Goal: Task Accomplishment & Management: Manage account settings

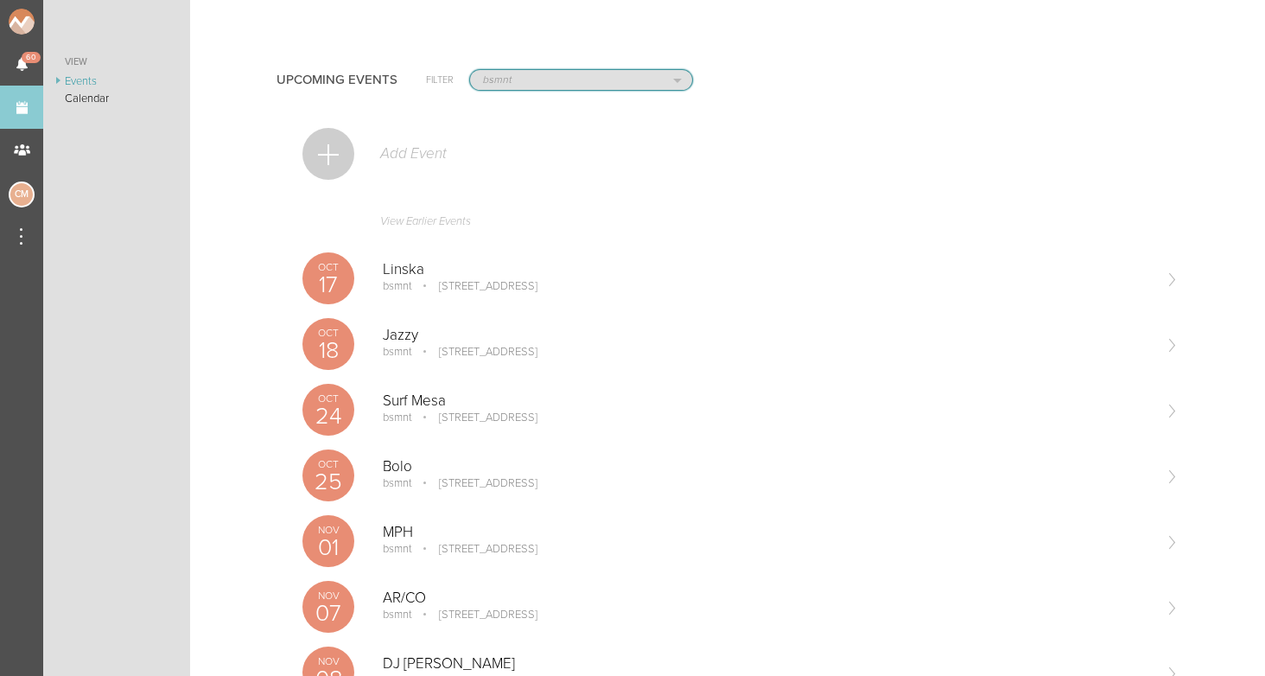
select select "925"
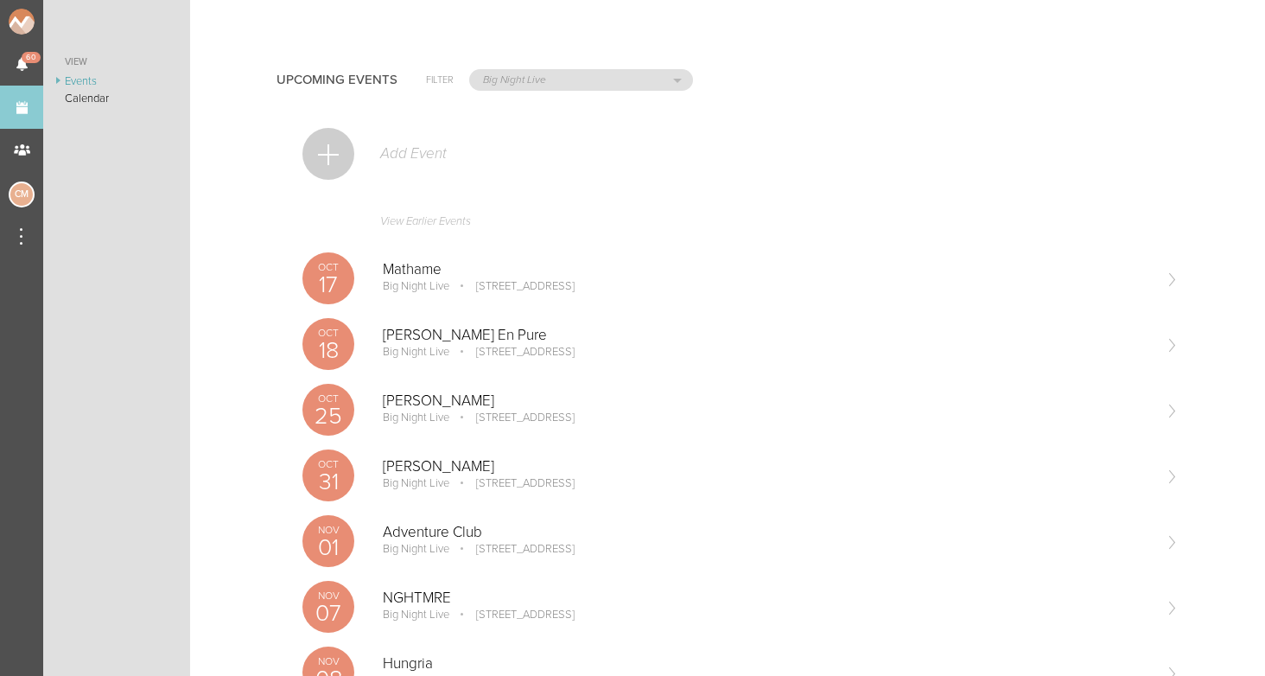
scroll to position [7, 0]
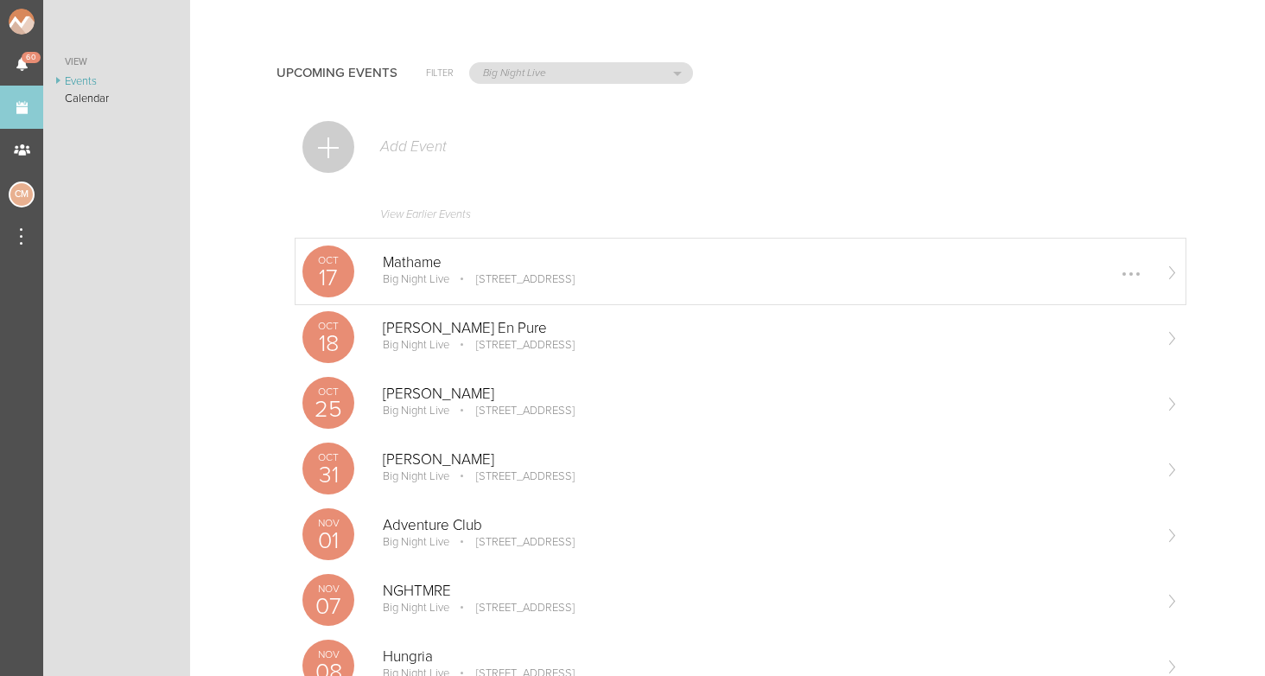
click at [410, 261] on p "Mathame" at bounding box center [767, 262] width 768 height 17
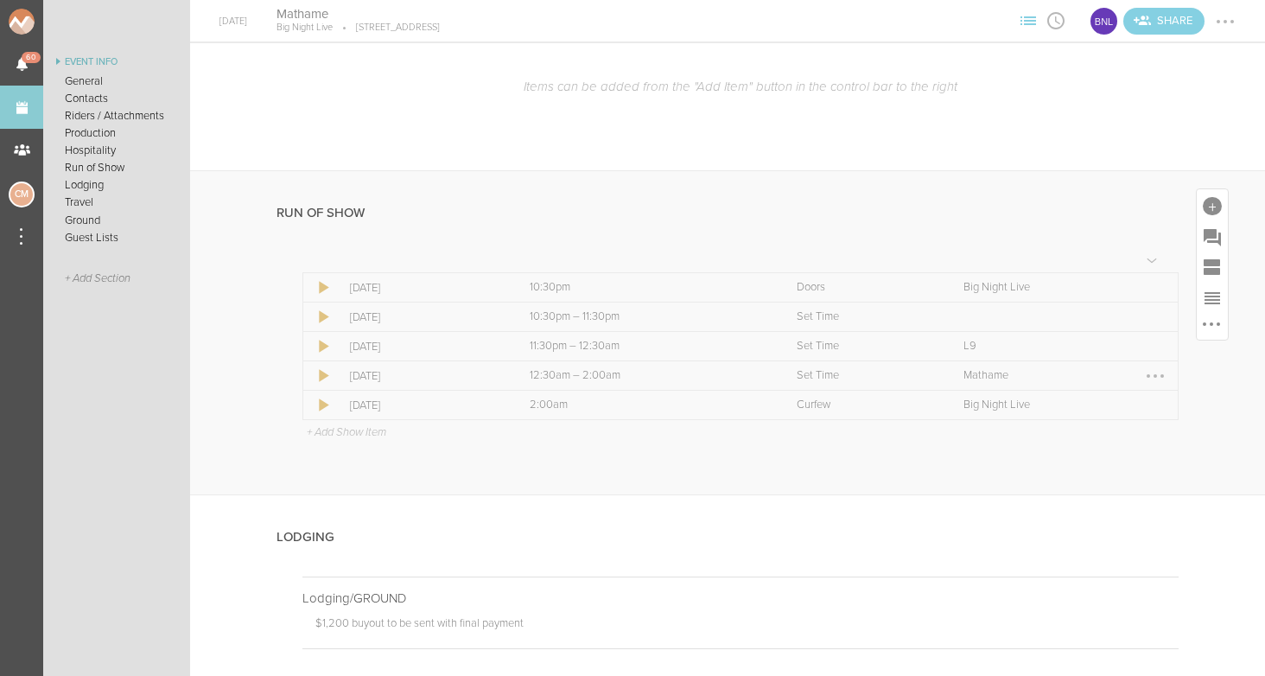
scroll to position [2599, 0]
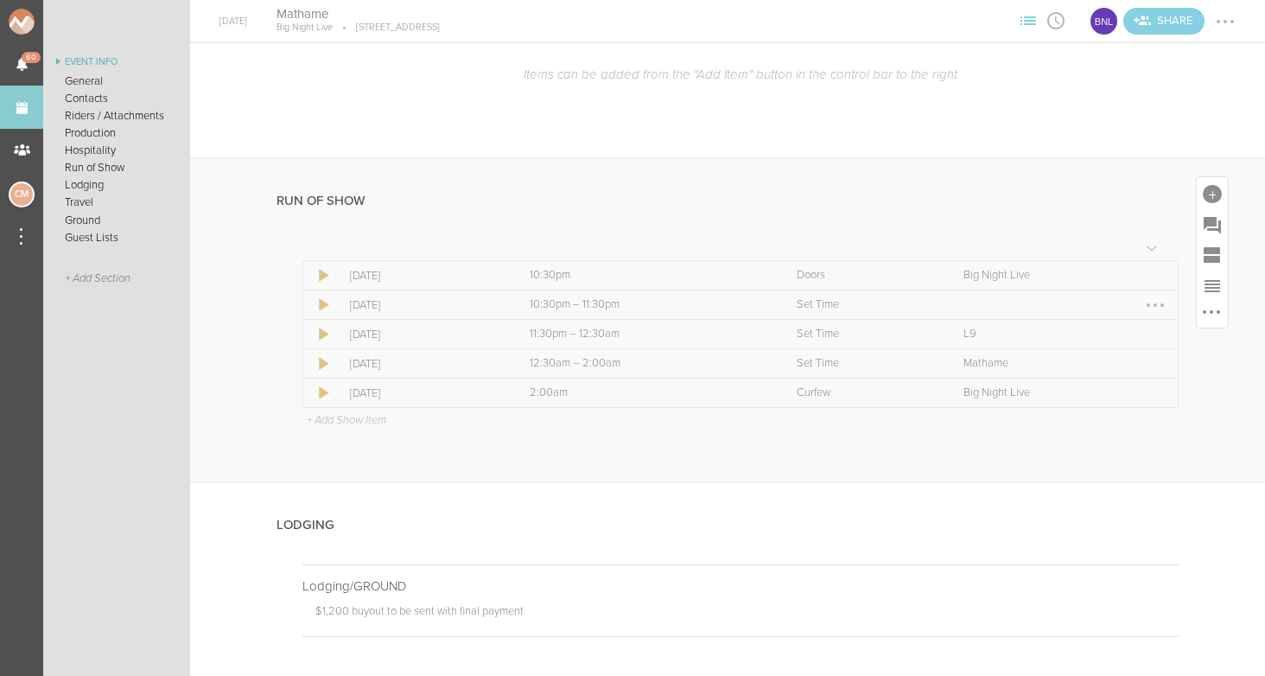
click at [1154, 303] on div at bounding box center [1155, 304] width 3 height 3
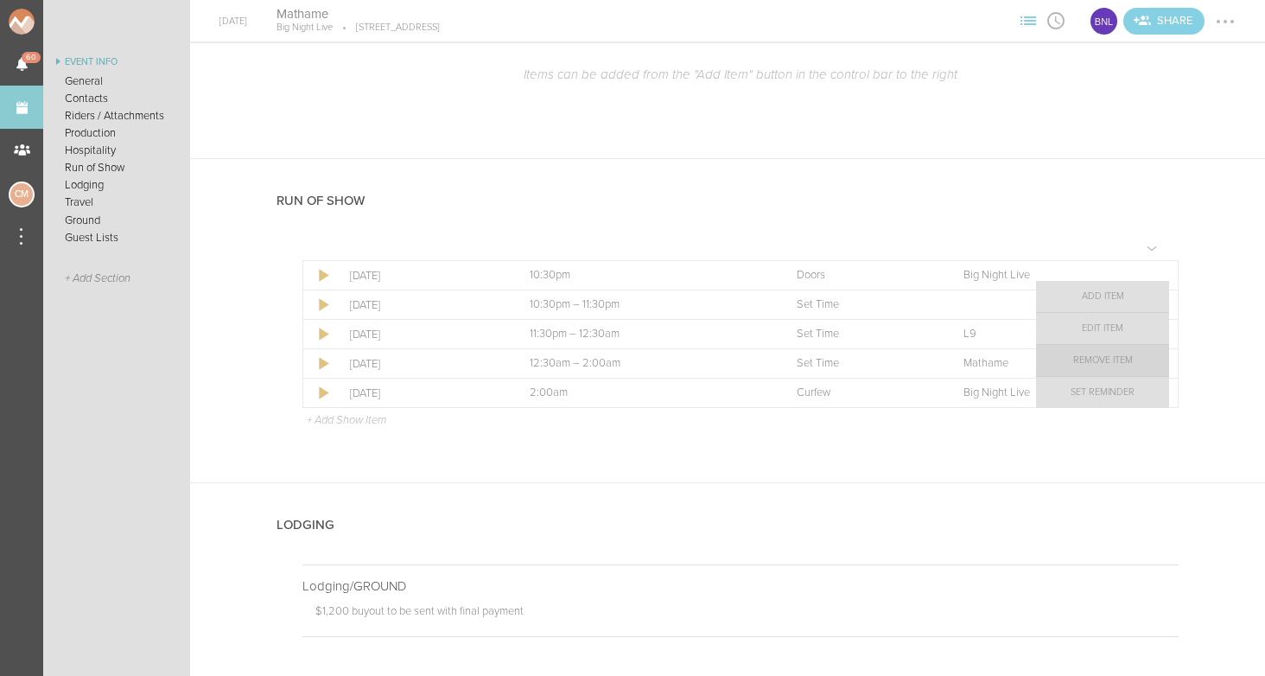
click at [1127, 360] on link "Remove Item" at bounding box center [1102, 360] width 133 height 31
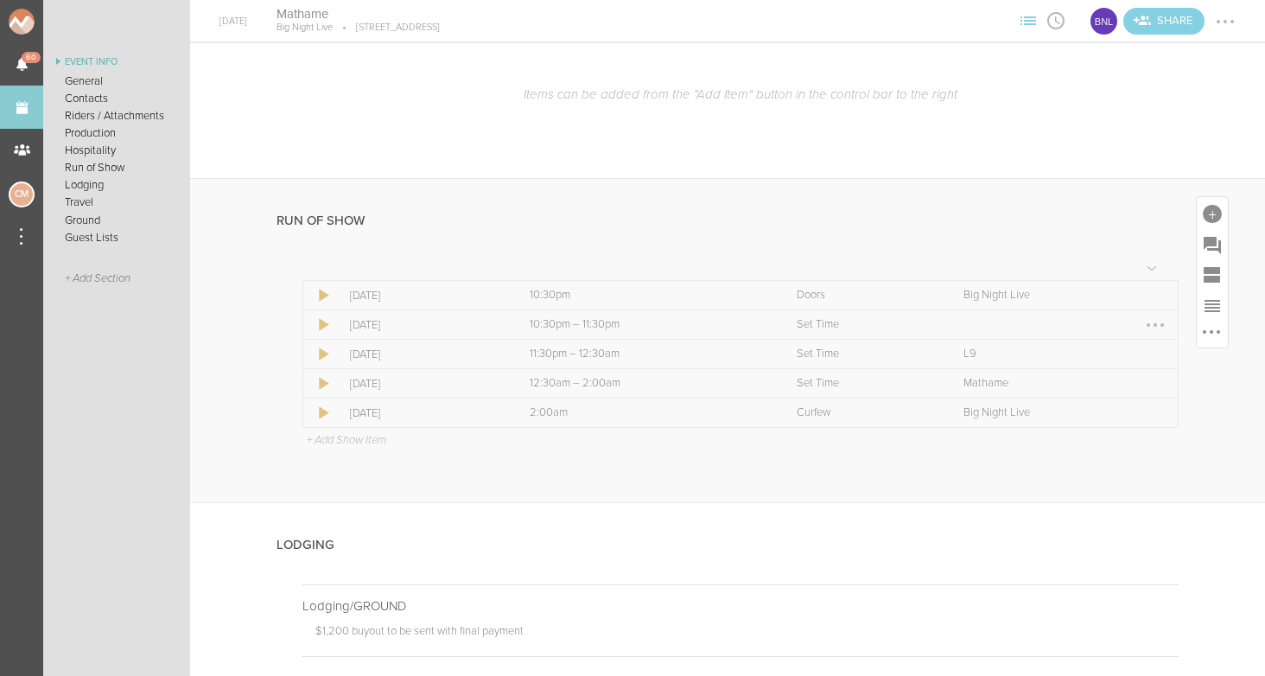
scroll to position [2575, 0]
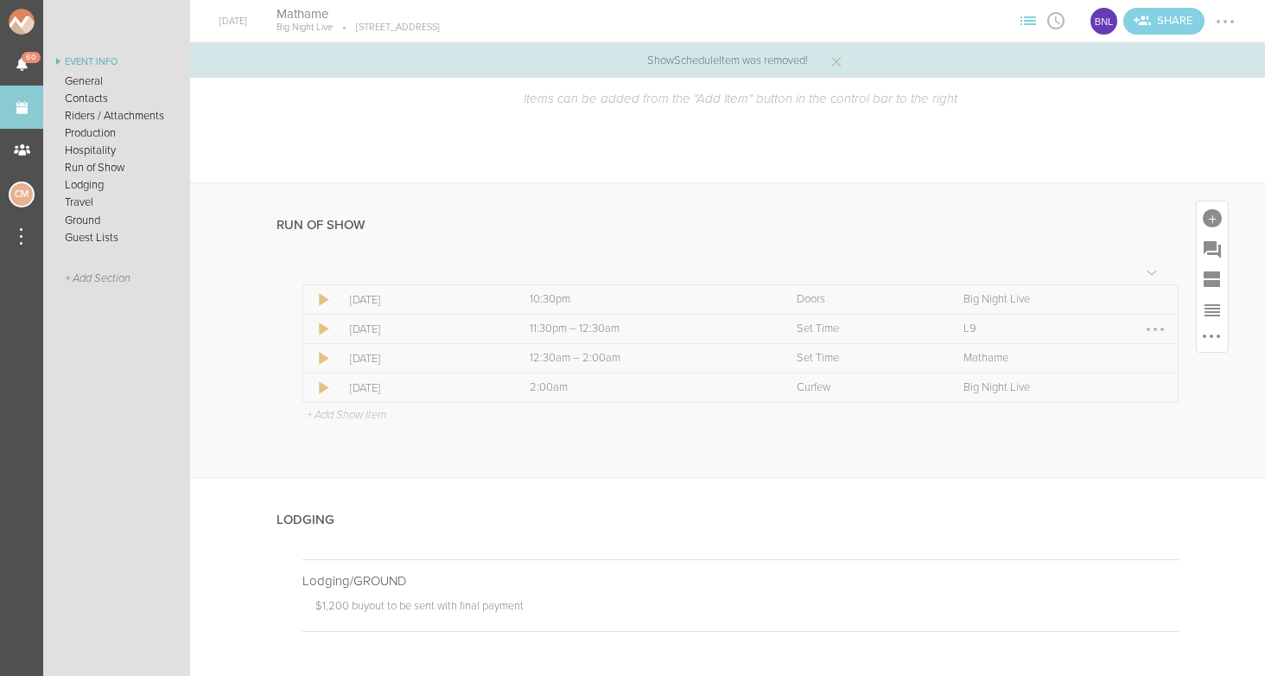
click at [1160, 318] on div at bounding box center [1155, 329] width 28 height 28
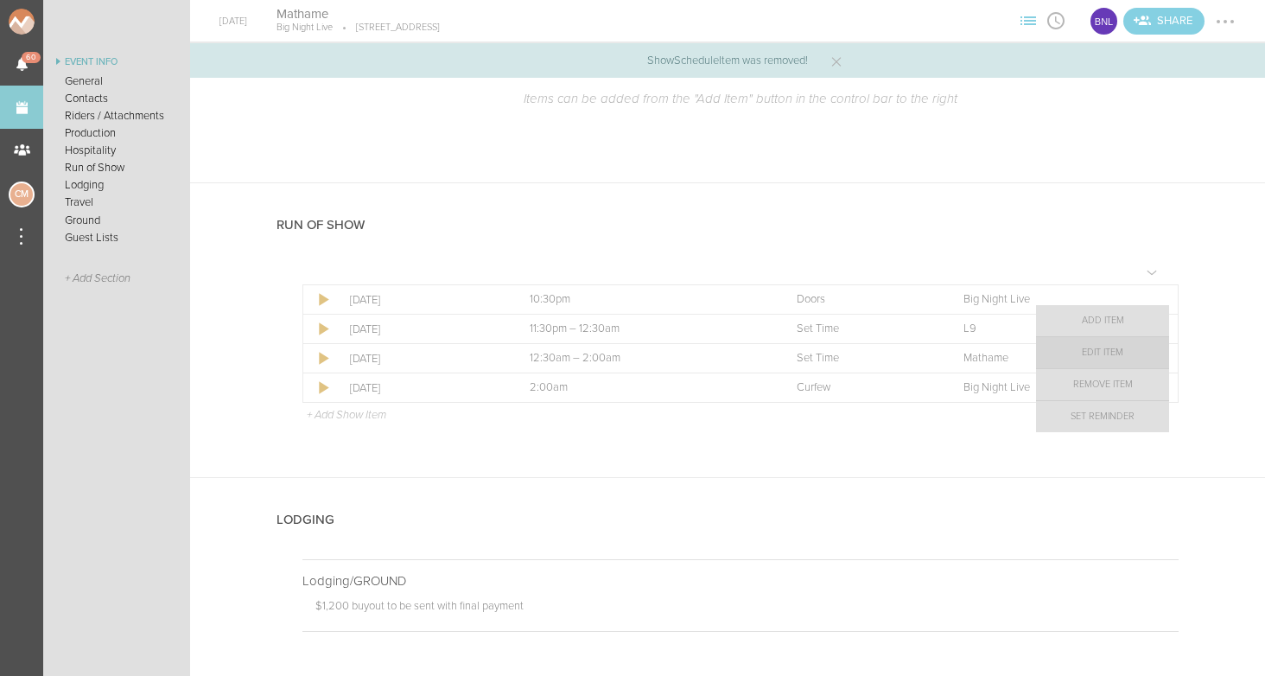
click at [1120, 353] on link "Edit Item" at bounding box center [1102, 352] width 133 height 31
select select "Set Time"
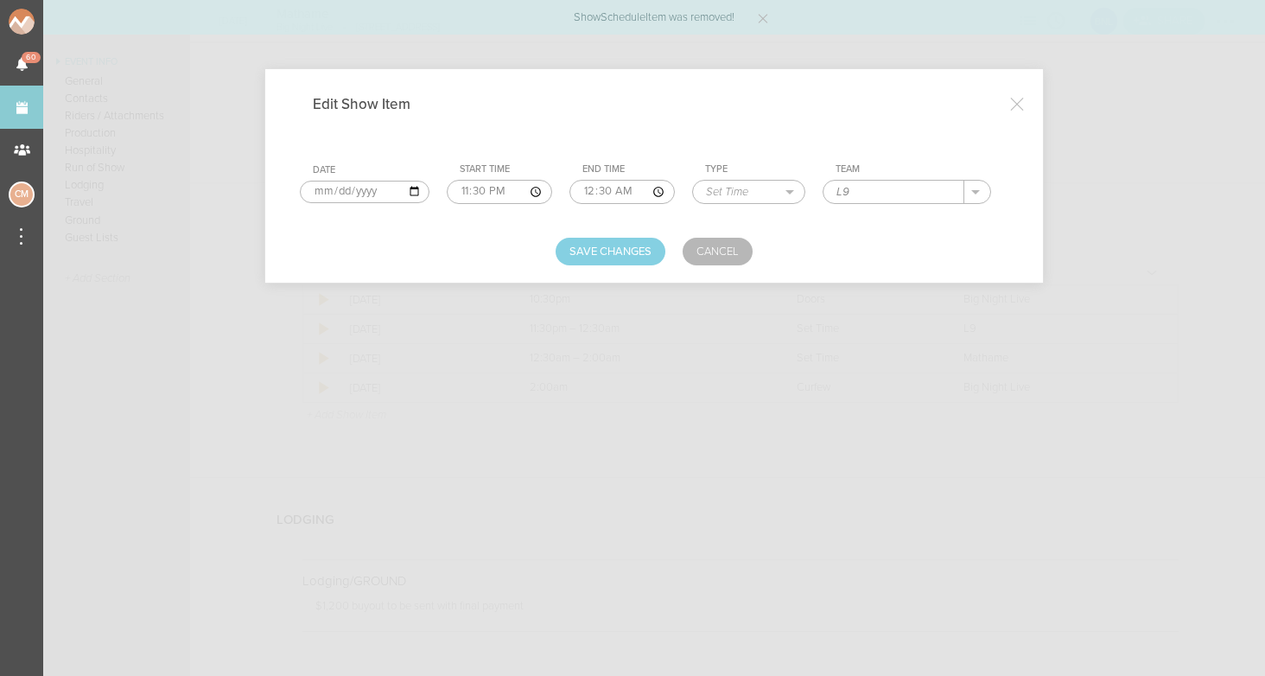
click at [453, 187] on input "23:30" at bounding box center [499, 192] width 105 height 24
click at [473, 188] on input "22:30" at bounding box center [499, 192] width 105 height 24
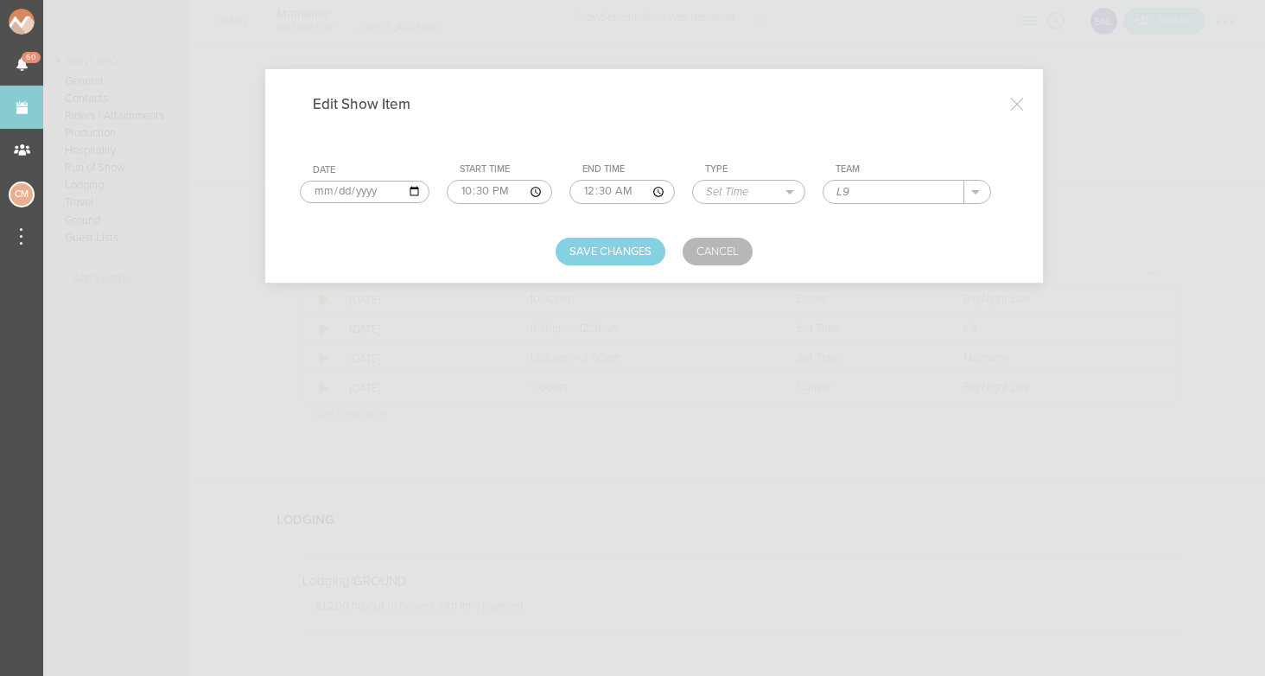
type input "22:30"
click at [496, 238] on div "Save Changes Cancel" at bounding box center [654, 252] width 709 height 28
click at [608, 250] on button "Save Changes" at bounding box center [611, 252] width 110 height 28
